Goal: Obtain resource: Obtain resource

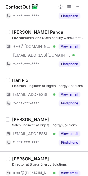
scroll to position [165, 0]
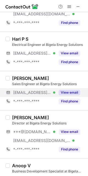
click at [72, 93] on button "View email" at bounding box center [69, 92] width 22 height 5
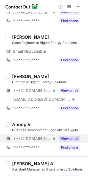
scroll to position [247, 0]
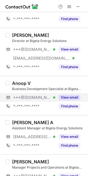
click at [72, 98] on button "View email" at bounding box center [69, 97] width 22 height 5
click at [19, 83] on div "Anoop V" at bounding box center [21, 82] width 19 height 5
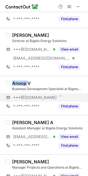
click at [19, 83] on div "Anoop V" at bounding box center [21, 82] width 19 height 5
copy div "Anoop"
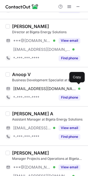
drag, startPoint x: 45, startPoint y: 87, endPoint x: 84, endPoint y: 113, distance: 47.1
click at [45, 87] on span "vanoopvenugopal@gmail.com" at bounding box center [44, 88] width 63 height 5
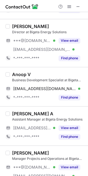
scroll to position [288, 0]
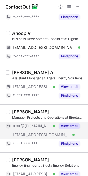
click at [77, 124] on button "View email" at bounding box center [69, 125] width 22 height 5
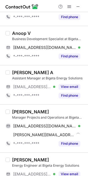
click at [21, 110] on div "janarthanan balakrishnan" at bounding box center [30, 111] width 37 height 5
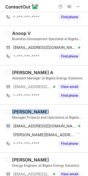
click at [21, 110] on div "janarthanan balakrishnan" at bounding box center [30, 111] width 37 height 5
copy div "janarthanan"
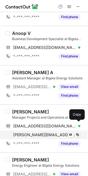
drag, startPoint x: 54, startPoint y: 123, endPoint x: 78, endPoint y: 138, distance: 28.6
click at [55, 125] on div "janarthanan3012@gmail.com Verified Send email Copy" at bounding box center [42, 125] width 75 height 9
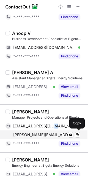
click at [44, 132] on div "janarthanan@bigetaenergy.com Verified Send email Copy" at bounding box center [42, 134] width 75 height 9
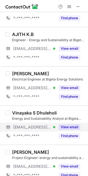
scroll to position [494, 0]
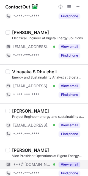
click at [70, 162] on button "View email" at bounding box center [69, 164] width 22 height 5
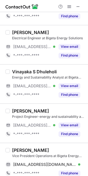
click at [24, 152] on div "Abraham Varughese" at bounding box center [30, 149] width 37 height 5
copy div "Abraham"
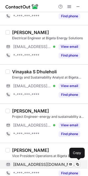
drag, startPoint x: 38, startPoint y: 165, endPoint x: 58, endPoint y: 165, distance: 19.2
click at [38, 165] on span "abypullampallil@gmail.com" at bounding box center [44, 164] width 63 height 5
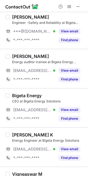
scroll to position [853, 0]
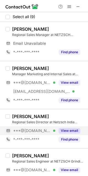
click at [58, 128] on div "View email" at bounding box center [67, 130] width 25 height 9
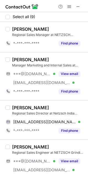
scroll to position [41, 0]
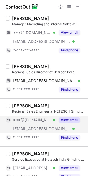
click at [71, 120] on button "View email" at bounding box center [69, 119] width 22 height 5
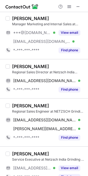
click at [19, 105] on div "Pratik Naik" at bounding box center [30, 105] width 37 height 5
copy div "Pratik"
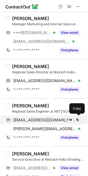
click at [46, 119] on span "pnaik868@gmail.com" at bounding box center [44, 119] width 63 height 5
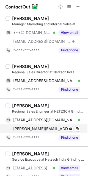
drag, startPoint x: 53, startPoint y: 127, endPoint x: 61, endPoint y: 130, distance: 8.5
click at [53, 127] on span "pratik.naik@netzsch.com" at bounding box center [44, 128] width 63 height 5
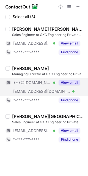
click at [69, 78] on div "View email" at bounding box center [67, 82] width 25 height 9
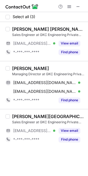
click at [63, 25] on div "Santosh Kumar Baral Sales Engineer at GKC Engineering Private Limited ***@gkc-e…" at bounding box center [44, 41] width 88 height 39
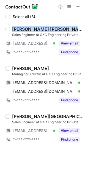
click at [63, 25] on div "Santosh Kumar Baral Sales Engineer at GKC Engineering Private Limited ***@gkc-e…" at bounding box center [44, 41] width 88 height 39
copy div "Santosh Kumar Baral"
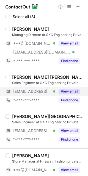
click at [75, 90] on button "View email" at bounding box center [69, 91] width 22 height 5
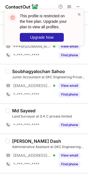
scroll to position [160, 0]
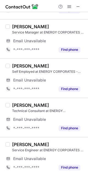
scroll to position [277, 0]
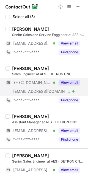
click at [77, 83] on button "View email" at bounding box center [69, 82] width 22 height 5
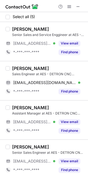
click at [17, 67] on div "Jaydip Thummar" at bounding box center [30, 68] width 37 height 5
copy div "Jaydip"
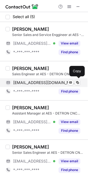
click at [43, 83] on span "jaydipthummar89@gmail.com" at bounding box center [44, 82] width 63 height 5
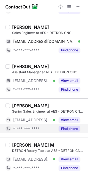
scroll to position [42, 0]
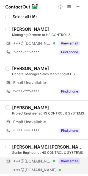
click at [74, 162] on button "View email" at bounding box center [69, 160] width 22 height 5
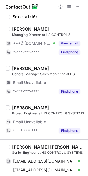
click at [18, 147] on div "Vikash kumar jangid" at bounding box center [48, 146] width 72 height 5
copy div "Vikash"
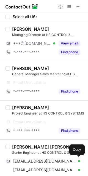
drag, startPoint x: 48, startPoint y: 162, endPoint x: 87, endPoint y: 138, distance: 46.0
click at [48, 162] on span "vikashkumarjangid93@gmail.com" at bounding box center [44, 161] width 63 height 5
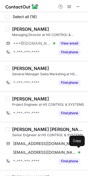
drag, startPoint x: 55, startPoint y: 152, endPoint x: 83, endPoint y: 128, distance: 37.3
click at [55, 152] on span "vkjangid058@gmail.com" at bounding box center [44, 152] width 63 height 5
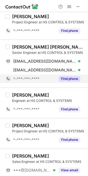
scroll to position [123, 0]
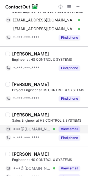
drag, startPoint x: 74, startPoint y: 130, endPoint x: 53, endPoint y: 126, distance: 21.8
click at [74, 130] on button "View email" at bounding box center [69, 128] width 22 height 5
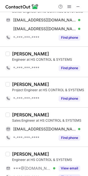
click at [19, 113] on div "Ranjeet S. Bisht" at bounding box center [30, 114] width 37 height 5
copy div "Ranjeet"
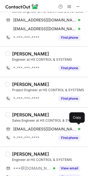
drag, startPoint x: 45, startPoint y: 129, endPoint x: 86, endPoint y: 131, distance: 40.9
click at [45, 129] on span "ranjeetsbisht2191@gmail.com" at bounding box center [44, 128] width 63 height 5
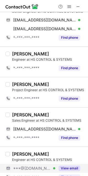
drag, startPoint x: 68, startPoint y: 169, endPoint x: 51, endPoint y: 163, distance: 17.8
click at [68, 169] on button "View email" at bounding box center [69, 167] width 22 height 5
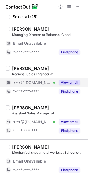
click at [70, 85] on button "View email" at bounding box center [69, 82] width 22 height 5
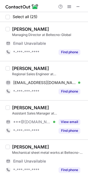
click at [20, 71] on div "Saurabh Panchal Regional Sales Engineer at Beltecno-Global" at bounding box center [48, 71] width 72 height 11
click at [24, 67] on div "Saurabh Panchal" at bounding box center [30, 68] width 37 height 5
copy div "Saurabh"
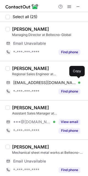
drag, startPoint x: 54, startPoint y: 83, endPoint x: 84, endPoint y: 74, distance: 31.6
click at [54, 83] on span "saurabhpanchal214@gmail.com" at bounding box center [44, 82] width 63 height 5
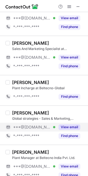
scroll to position [206, 0]
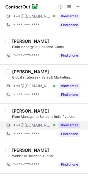
drag, startPoint x: 69, startPoint y: 126, endPoint x: 56, endPoint y: 126, distance: 13.2
click at [69, 126] on button "View email" at bounding box center [69, 124] width 22 height 5
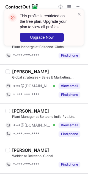
click at [10, 108] on div "Atul Kumar Plant Manager at Beltecno India Pvt. Ltd. ***@yahoo.co.in Verified V…" at bounding box center [47, 123] width 75 height 30
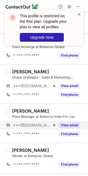
scroll to position [247, 0]
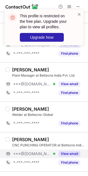
click at [72, 151] on button "View email" at bounding box center [69, 153] width 22 height 5
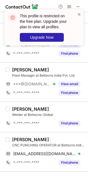
click at [22, 142] on div "Ravindra Saini CNC PUNCHING OPERATOR at Beltecno India Pvt ltd" at bounding box center [48, 142] width 72 height 11
click at [22, 141] on div "Ravindra Saini" at bounding box center [30, 139] width 37 height 5
copy div "Ravindra"
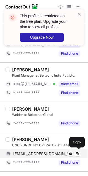
click at [48, 153] on span "rs1341008@gmail.com" at bounding box center [44, 153] width 63 height 5
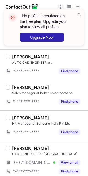
scroll to position [703, 0]
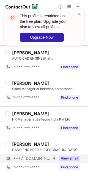
click at [69, 159] on button "View email" at bounding box center [69, 158] width 22 height 5
click at [71, 158] on button "View email" at bounding box center [69, 158] width 22 height 5
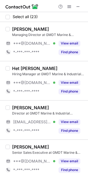
scroll to position [41, 0]
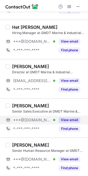
click at [75, 120] on button "View email" at bounding box center [69, 119] width 22 height 5
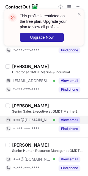
click at [18, 103] on div "[PERSON_NAME]" at bounding box center [30, 105] width 37 height 5
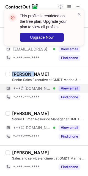
scroll to position [82, 0]
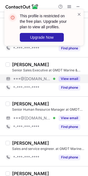
click at [75, 111] on div "Senior Human Resource Manager at GMDT Marine & Industrial Engineering Pvt. Ltd" at bounding box center [48, 109] width 72 height 5
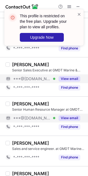
click at [72, 120] on button "View email" at bounding box center [69, 117] width 22 height 5
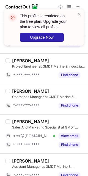
scroll to position [206, 0]
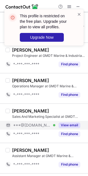
click at [73, 125] on button "View email" at bounding box center [69, 124] width 22 height 5
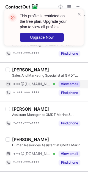
scroll to position [288, 0]
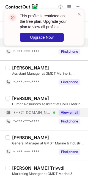
click at [75, 112] on button "View email" at bounding box center [69, 112] width 22 height 5
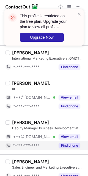
scroll to position [535, 0]
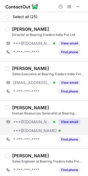
click at [72, 122] on button "View email" at bounding box center [69, 121] width 22 height 5
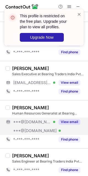
click at [45, 104] on div "[PERSON_NAME] Human Resources Generalist at Bearing Traders India Pvt Ltd ***@[…" at bounding box center [44, 124] width 88 height 48
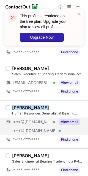
click at [45, 104] on div "[PERSON_NAME] Human Resources Generalist at Bearing Traders India Pvt Ltd ***@[…" at bounding box center [44, 124] width 88 height 48
copy div "[PERSON_NAME]"
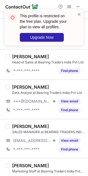
scroll to position [686, 0]
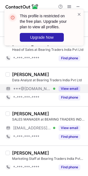
click at [75, 85] on div "View email" at bounding box center [67, 88] width 25 height 9
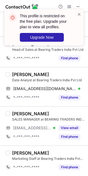
click at [18, 77] on div "Ritik Nipane" at bounding box center [30, 74] width 37 height 5
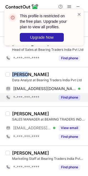
copy div "Ritik"
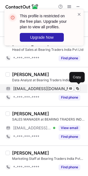
drag, startPoint x: 42, startPoint y: 91, endPoint x: 45, endPoint y: 91, distance: 3.0
click at [42, 91] on span "ritiknipane456@gmail.com" at bounding box center [44, 88] width 63 height 5
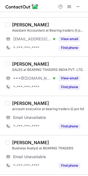
scroll to position [123, 0]
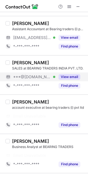
click at [75, 76] on button "View email" at bounding box center [69, 76] width 22 height 5
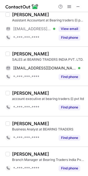
click at [24, 52] on div "GUNESH SETHI" at bounding box center [30, 53] width 37 height 5
copy div "GUNESH"
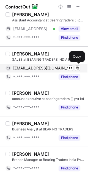
click at [48, 68] on span "btipldels4@hotmail.com" at bounding box center [44, 68] width 63 height 5
click at [53, 68] on span "btipldels4@hotmail.com" at bounding box center [44, 68] width 63 height 5
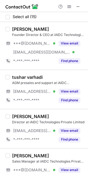
scroll to position [41, 0]
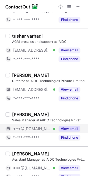
click at [72, 128] on button "View email" at bounding box center [69, 128] width 22 height 5
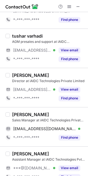
click at [19, 114] on div "[PERSON_NAME]" at bounding box center [30, 114] width 37 height 5
copy div "Suraj"
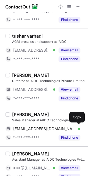
drag, startPoint x: 53, startPoint y: 130, endPoint x: 87, endPoint y: 111, distance: 38.6
click at [53, 130] on span "[EMAIL_ADDRESS][DOMAIN_NAME]" at bounding box center [44, 128] width 63 height 5
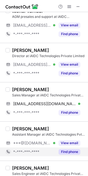
scroll to position [82, 0]
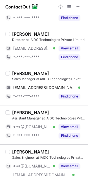
drag, startPoint x: 64, startPoint y: 126, endPoint x: 27, endPoint y: 121, distance: 37.3
click at [64, 126] on button "View email" at bounding box center [69, 126] width 22 height 5
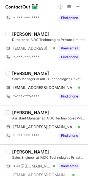
click at [18, 112] on div "[PERSON_NAME]" at bounding box center [30, 112] width 37 height 5
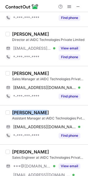
click at [18, 112] on div "[PERSON_NAME]" at bounding box center [30, 112] width 37 height 5
copy div "[PERSON_NAME]"
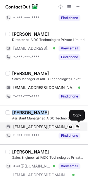
drag, startPoint x: 43, startPoint y: 128, endPoint x: 55, endPoint y: 122, distance: 13.1
click at [43, 128] on span "[EMAIL_ADDRESS][DOMAIN_NAME]" at bounding box center [44, 126] width 63 height 5
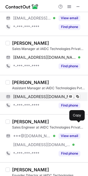
scroll to position [123, 0]
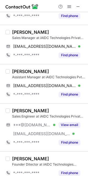
drag, startPoint x: 70, startPoint y: 124, endPoint x: 47, endPoint y: 120, distance: 24.3
click at [71, 124] on button "View email" at bounding box center [69, 124] width 22 height 5
click at [23, 112] on div "[PERSON_NAME]" at bounding box center [30, 110] width 37 height 5
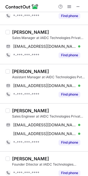
click at [16, 112] on div "[PERSON_NAME]" at bounding box center [30, 110] width 37 height 5
copy div "Gaurav"
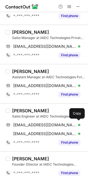
drag, startPoint x: 42, startPoint y: 122, endPoint x: 86, endPoint y: 117, distance: 44.2
click at [42, 122] on span "[EMAIL_ADDRESS][DOMAIN_NAME]" at bounding box center [44, 124] width 63 height 5
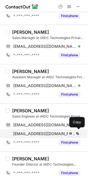
click at [43, 135] on span "[EMAIL_ADDRESS][DOMAIN_NAME]" at bounding box center [44, 133] width 63 height 5
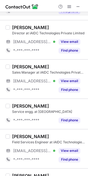
scroll to position [443, 0]
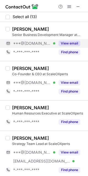
click at [66, 45] on button "View email" at bounding box center [69, 43] width 22 height 5
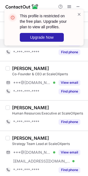
click at [18, 28] on div "This profile is restricted on the free plan. Upgrade your plan to view all prof…" at bounding box center [44, 30] width 88 height 52
click at [18, 28] on div "This profile is restricted on the free plan. Upgrade your plan to view all prof…" at bounding box center [42, 28] width 70 height 32
click at [80, 15] on span at bounding box center [79, 14] width 4 height 5
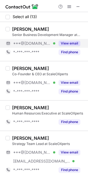
click at [68, 41] on div "This profile is restricted on the free plan. Upgrade your plan to view all prof…" at bounding box center [44, 88] width 88 height 176
click at [68, 43] on button "View email" at bounding box center [69, 43] width 22 height 5
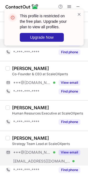
click at [74, 153] on button "View email" at bounding box center [69, 151] width 22 height 5
click at [33, 137] on div "[PERSON_NAME]" at bounding box center [30, 137] width 37 height 5
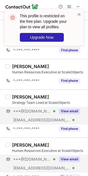
click at [67, 157] on button "View email" at bounding box center [69, 158] width 22 height 5
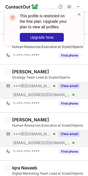
scroll to position [82, 0]
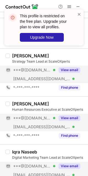
click at [68, 165] on button "View email" at bounding box center [69, 165] width 22 height 5
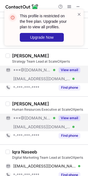
click at [13, 149] on div "Iqra Naseeb" at bounding box center [24, 151] width 25 height 5
copy div "Iqra"
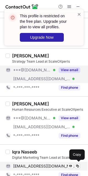
drag, startPoint x: 39, startPoint y: 163, endPoint x: 45, endPoint y: 163, distance: 6.3
click at [39, 163] on span "[EMAIL_ADDRESS][DOMAIN_NAME]" at bounding box center [44, 165] width 63 height 5
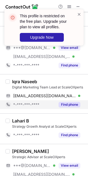
scroll to position [165, 0]
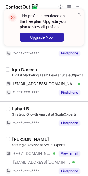
click at [19, 138] on div "[PERSON_NAME]" at bounding box center [30, 138] width 37 height 5
copy div "Gaurav"
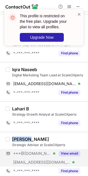
click at [75, 153] on button "View email" at bounding box center [69, 153] width 22 height 5
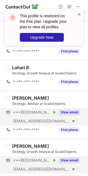
click at [70, 157] on div "View email" at bounding box center [67, 160] width 25 height 9
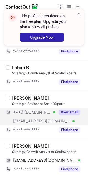
click at [11, 144] on div "[PERSON_NAME] Strategy Growth Analyst at ScaleOXperts [EMAIL_ADDRESS][DOMAIN_NA…" at bounding box center [47, 158] width 75 height 30
copy div "Aditya"
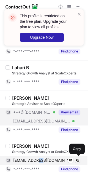
drag, startPoint x: 36, startPoint y: 159, endPoint x: 79, endPoint y: 158, distance: 42.8
click at [49, 160] on span "[EMAIL_ADDRESS][DOMAIN_NAME]" at bounding box center [44, 160] width 63 height 5
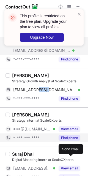
scroll to position [288, 0]
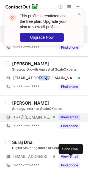
click at [72, 118] on button "View email" at bounding box center [69, 116] width 22 height 5
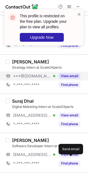
scroll to position [364, 0]
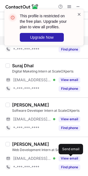
click at [77, 13] on span at bounding box center [79, 14] width 4 height 5
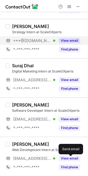
click at [71, 6] on div "This profile is restricted on the free plan. Upgrade your plan to view all prof…" at bounding box center [44, 9] width 88 height 11
click at [71, 6] on span at bounding box center [69, 6] width 4 height 4
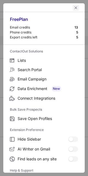
click at [74, 7] on span "left-button" at bounding box center [76, 7] width 4 height 4
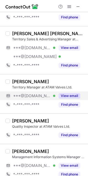
scroll to position [403, 0]
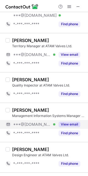
click at [58, 120] on div "View email" at bounding box center [67, 124] width 25 height 9
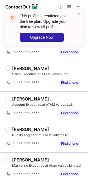
scroll to position [739, 0]
